Goal: Find specific page/section: Find specific page/section

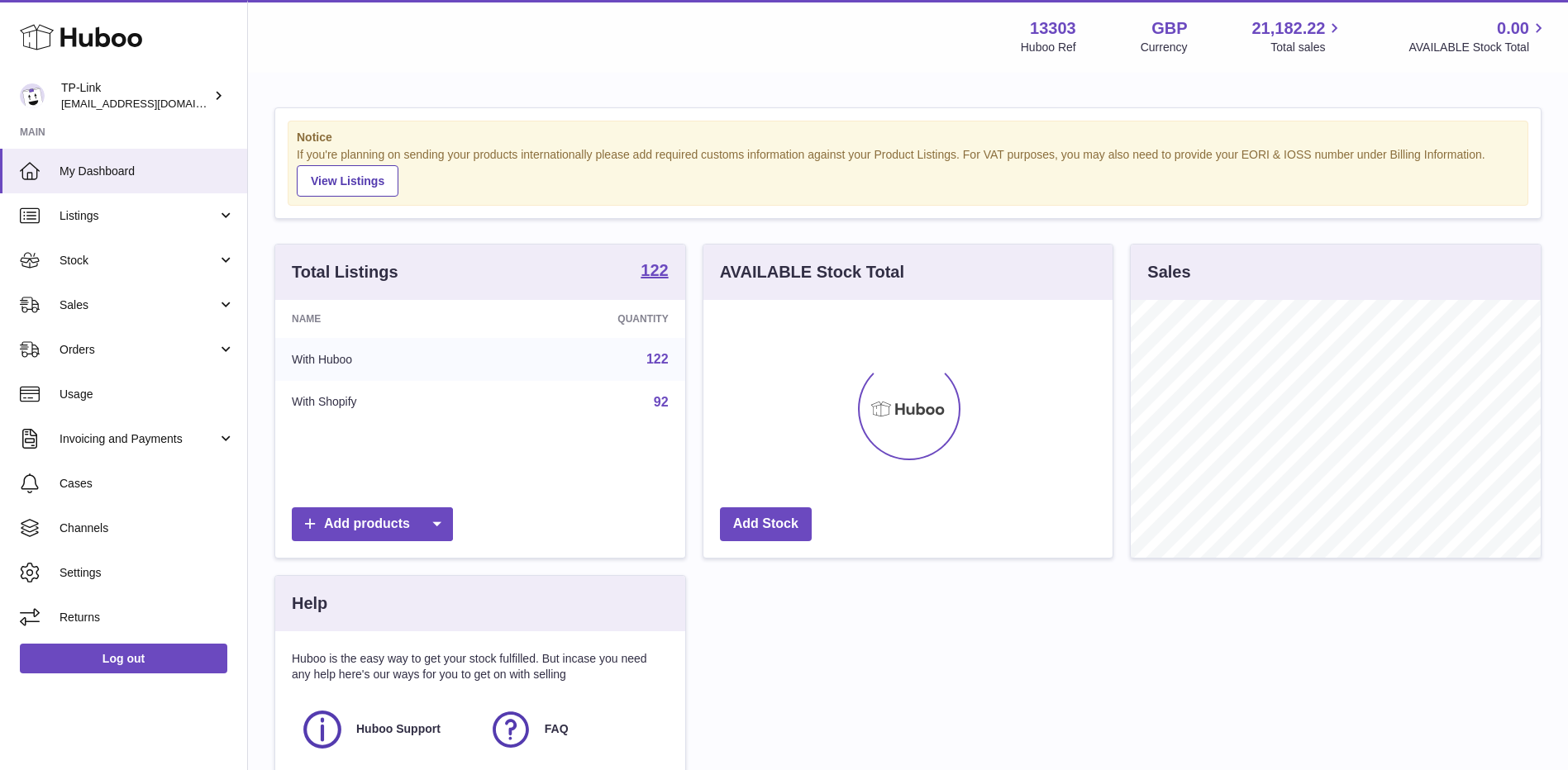
scroll to position [258, 409]
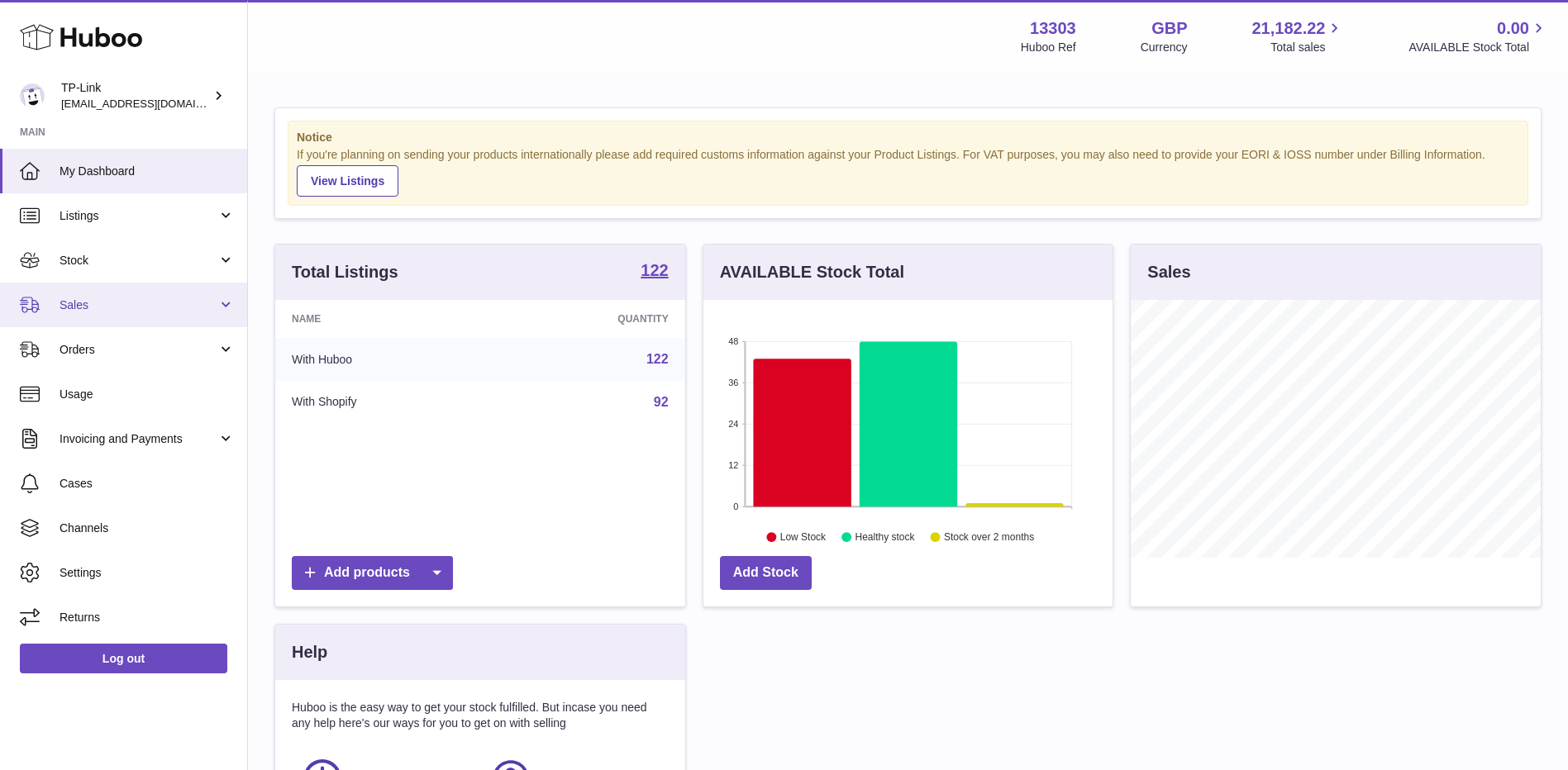
click at [115, 299] on span "Sales" at bounding box center [138, 305] width 158 height 16
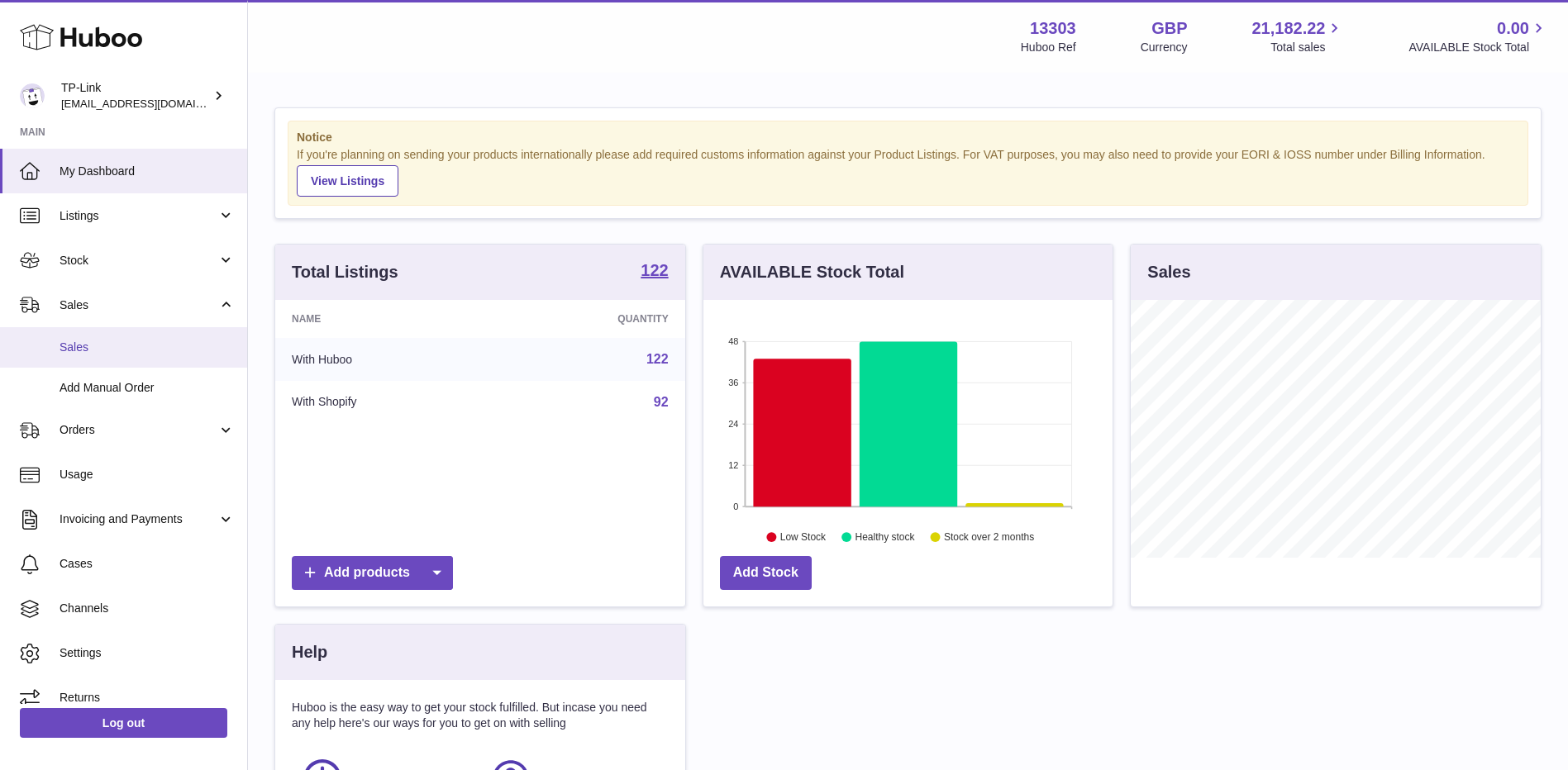
click at [107, 340] on span "Sales" at bounding box center [147, 347] width 175 height 16
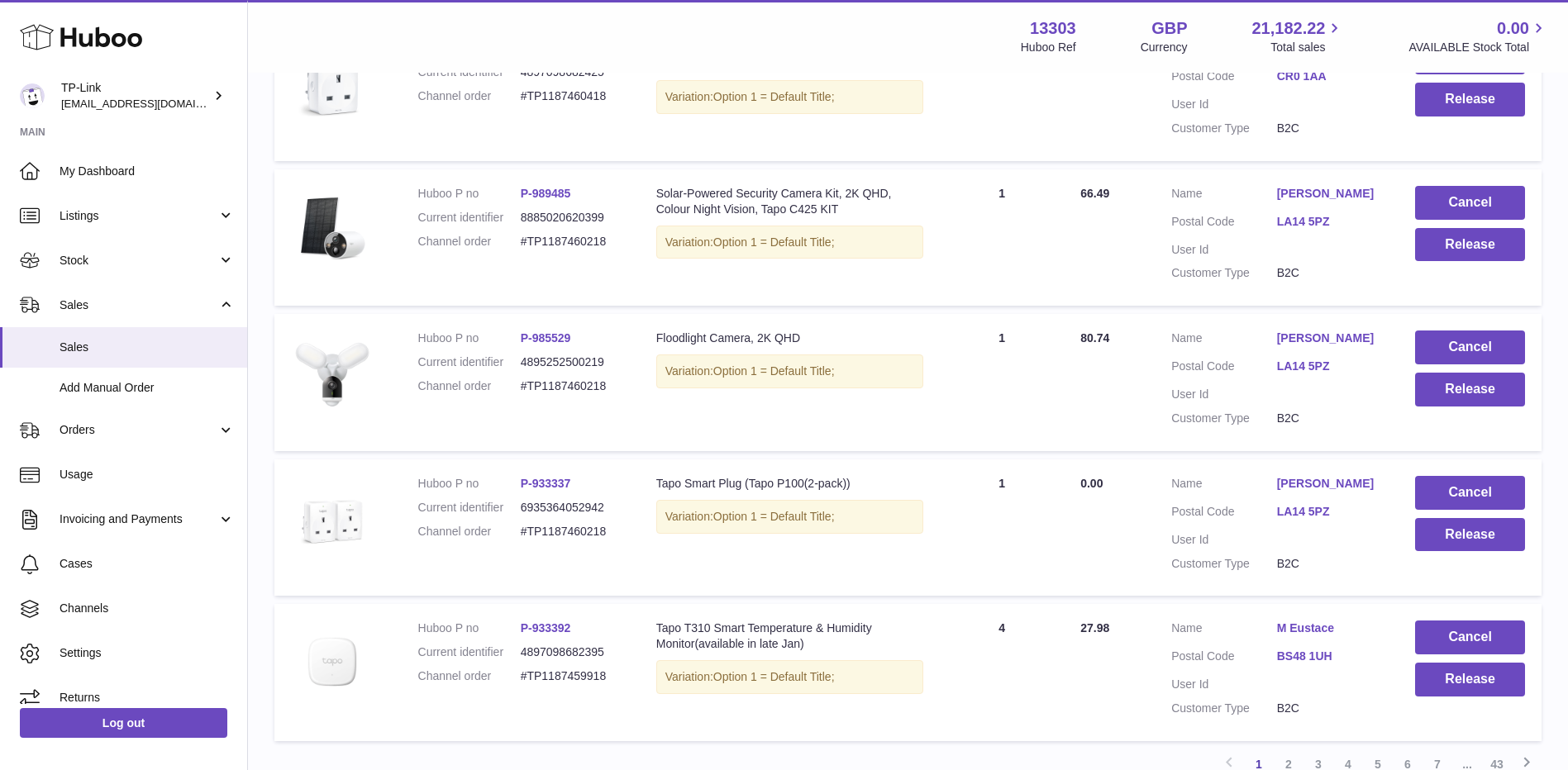
scroll to position [1269, 0]
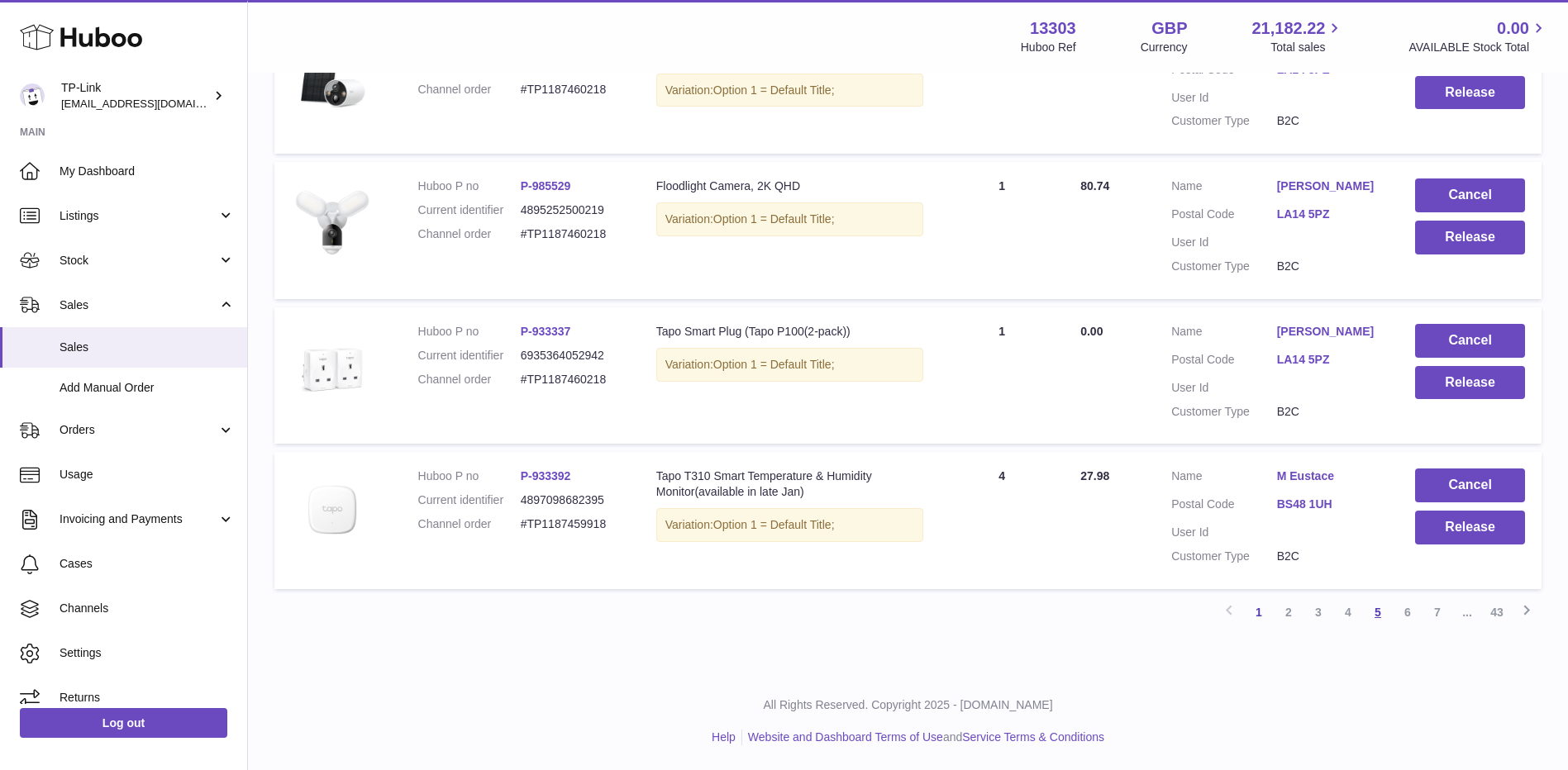
click at [1385, 614] on link "5" at bounding box center [1379, 612] width 30 height 30
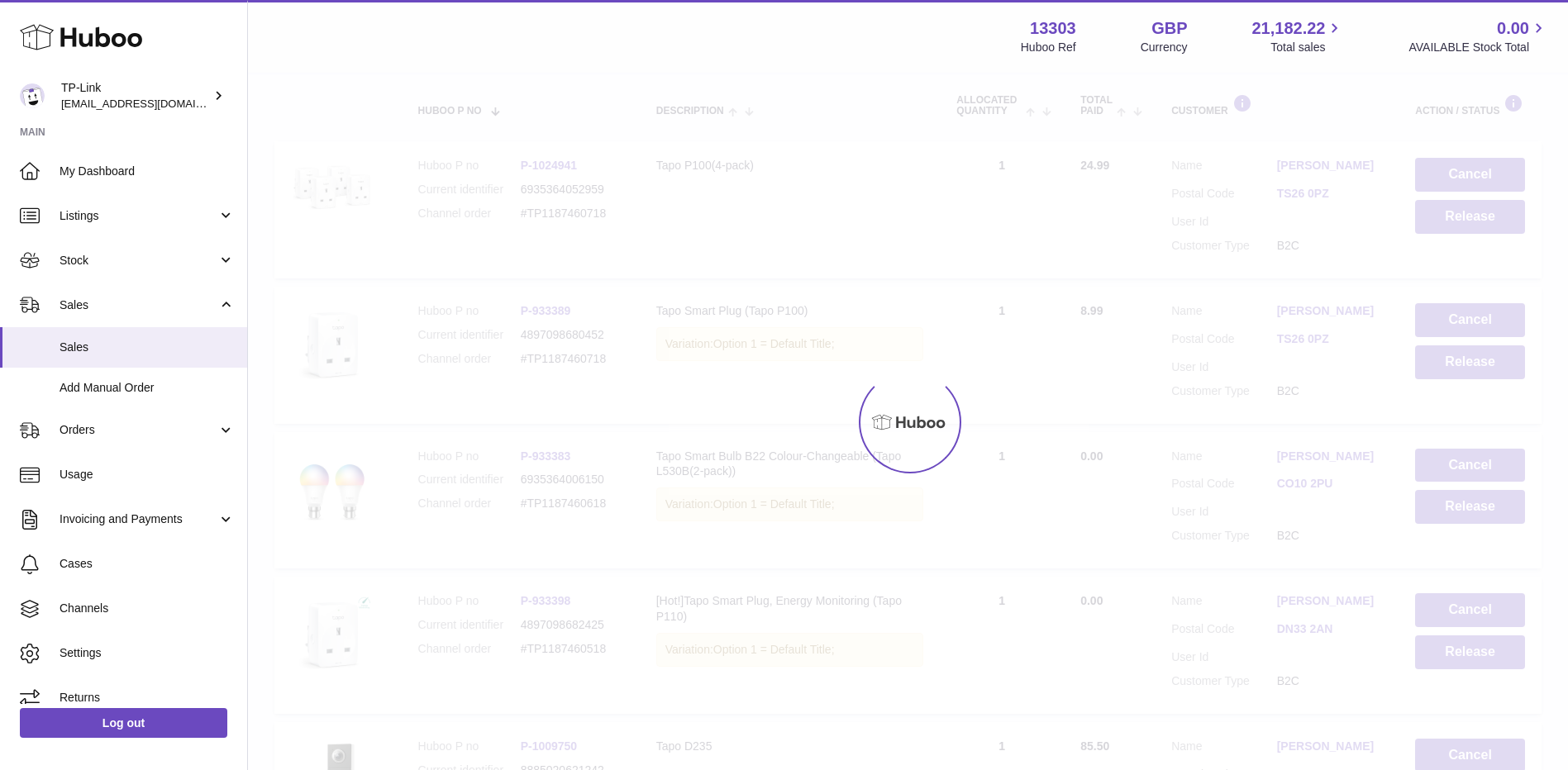
scroll to position [74, 0]
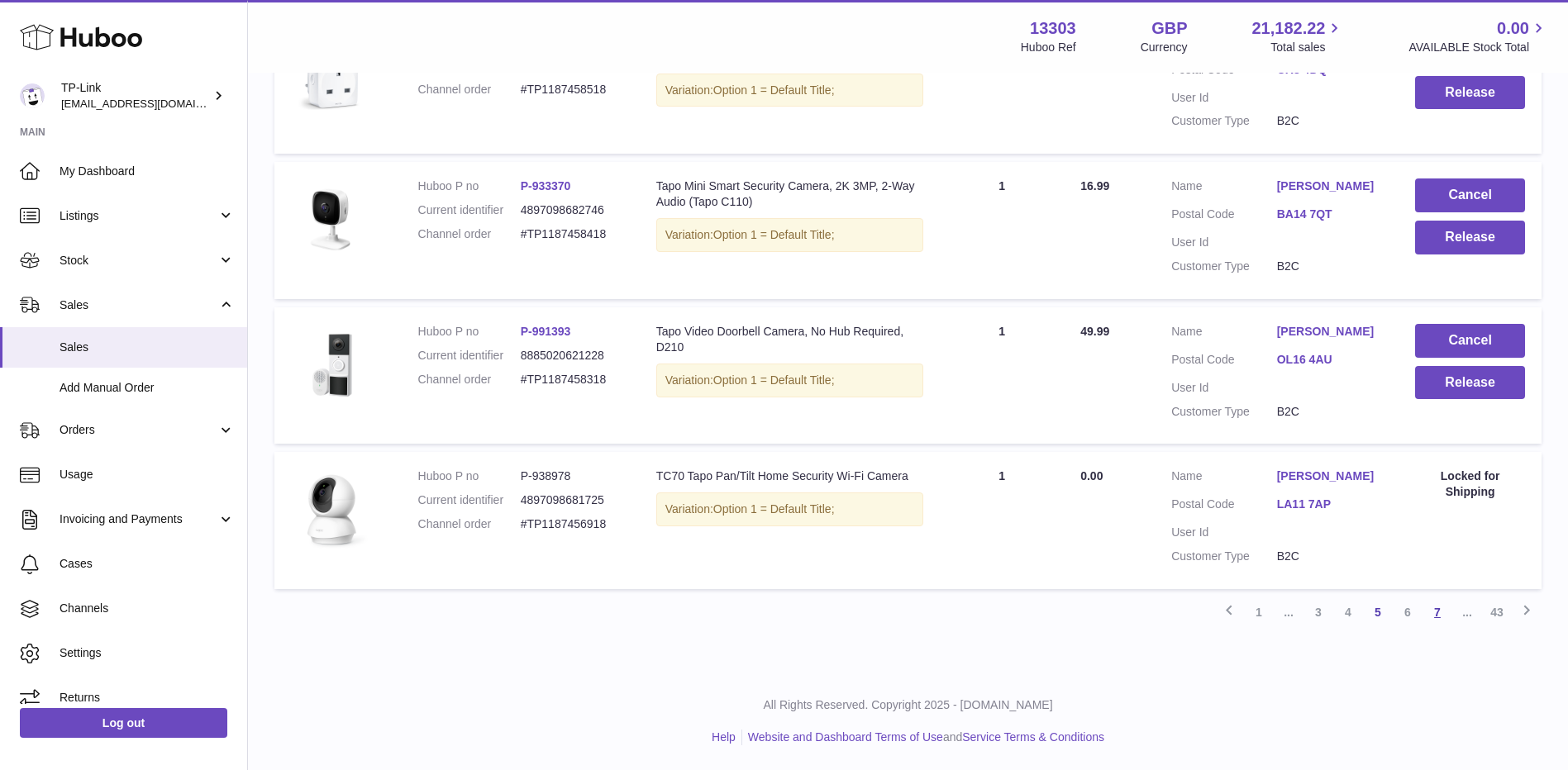
click at [1446, 617] on link "7" at bounding box center [1438, 612] width 30 height 30
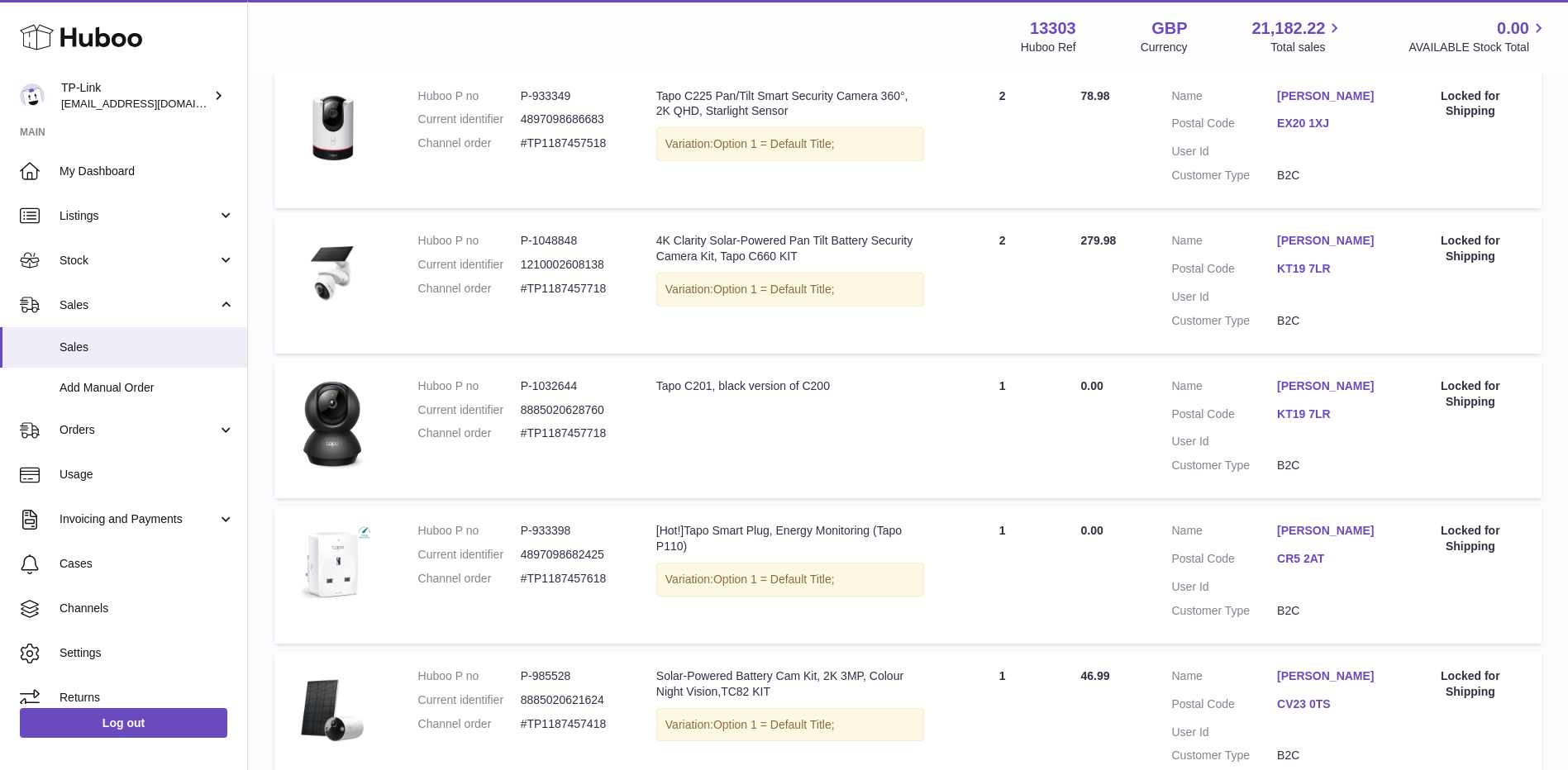
scroll to position [653, 0]
